Goal: Navigation & Orientation: Find specific page/section

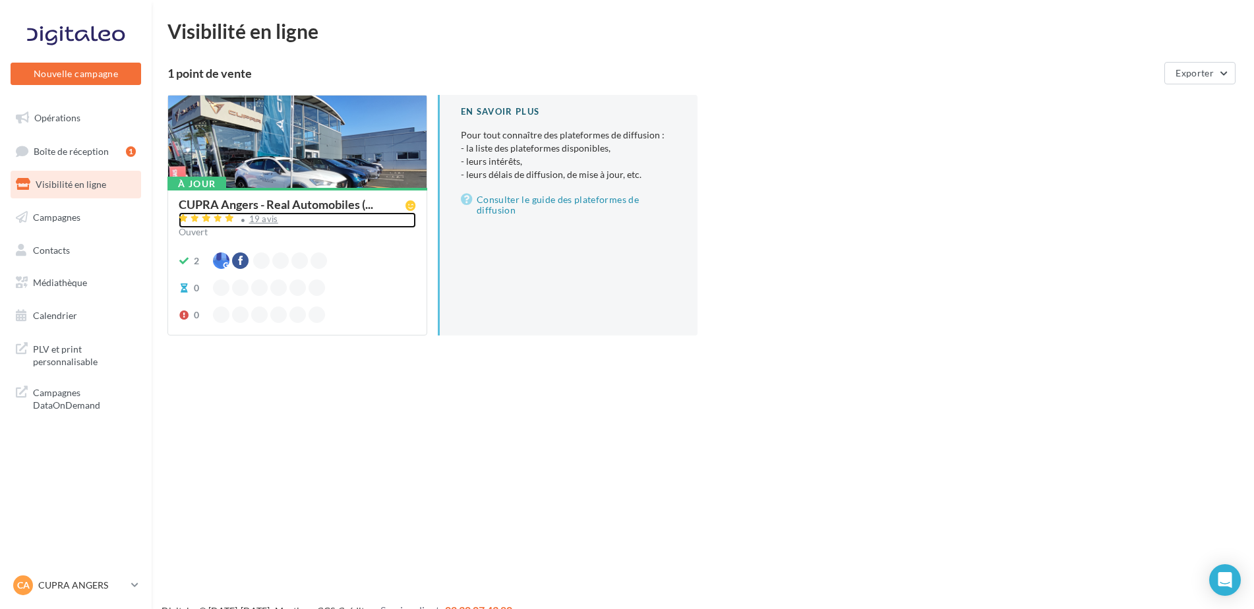
click at [261, 218] on div "19 avis" at bounding box center [263, 219] width 29 height 9
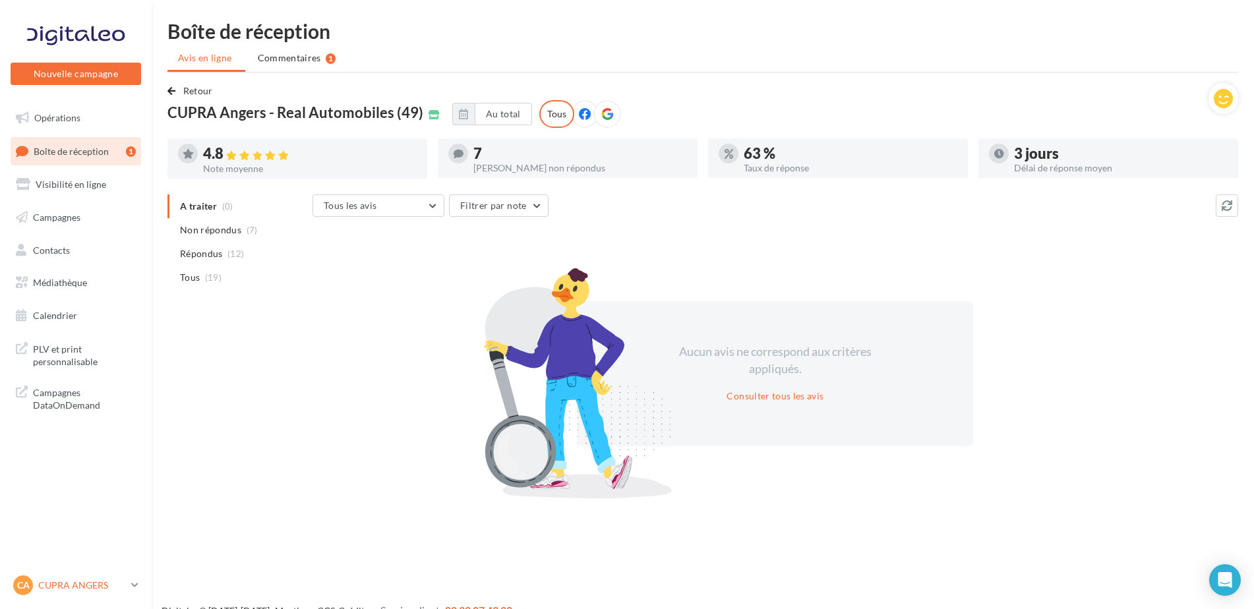
click at [55, 581] on p "CUPRA ANGERS" at bounding box center [82, 585] width 88 height 13
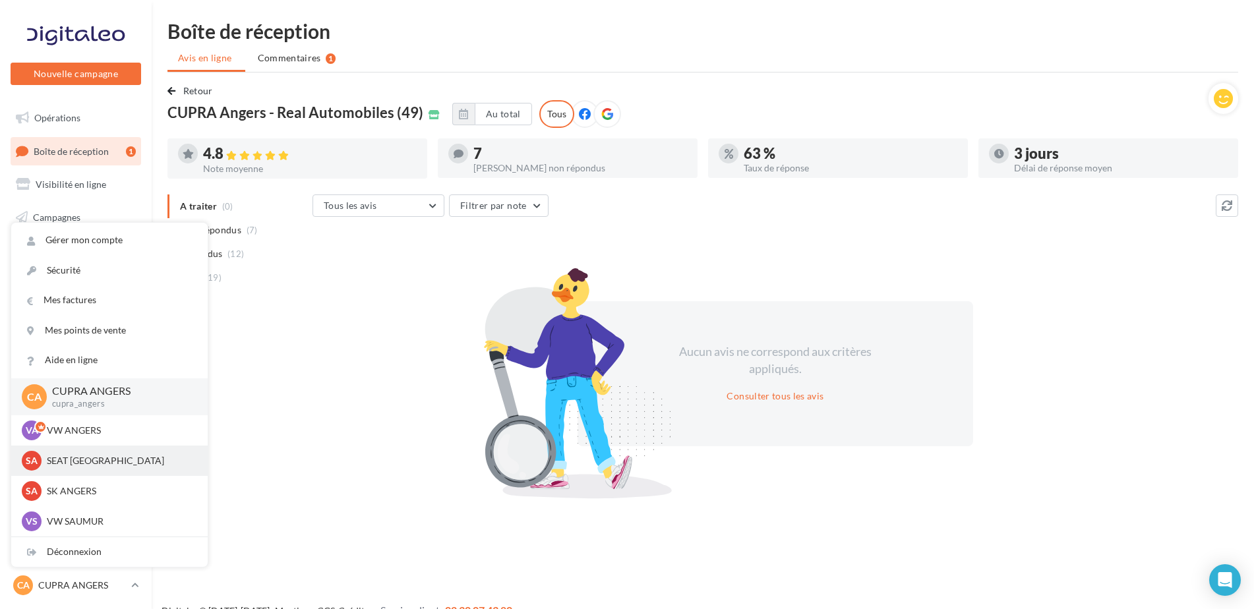
click at [89, 459] on p "SEAT [GEOGRAPHIC_DATA]" at bounding box center [119, 460] width 145 height 13
